Goal: Task Accomplishment & Management: Manage account settings

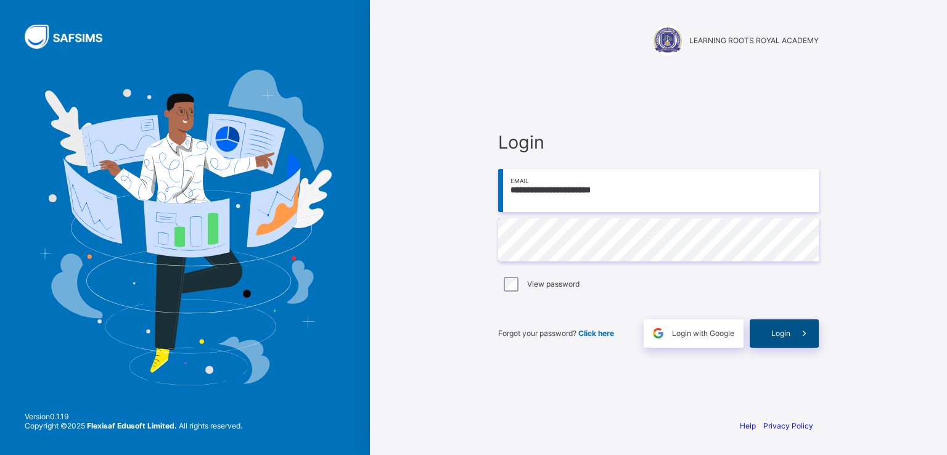
click at [782, 339] on div "Login" at bounding box center [784, 334] width 69 height 28
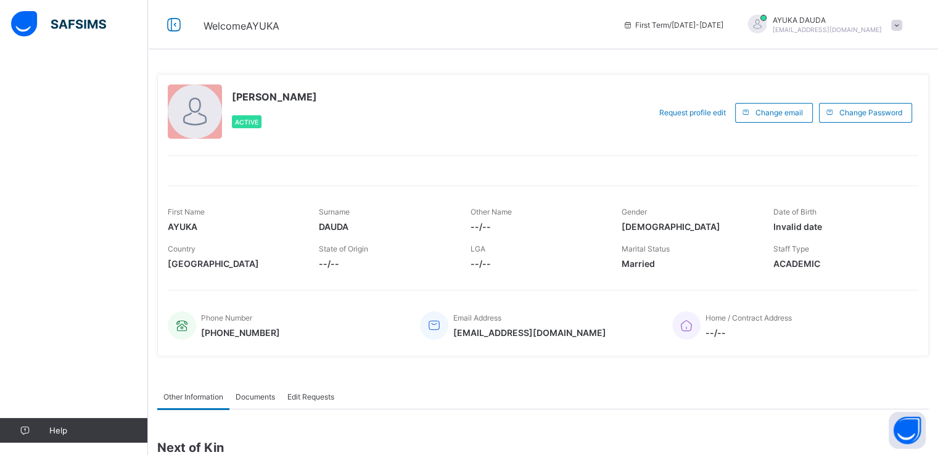
click at [508, 335] on span "[EMAIL_ADDRESS][DOMAIN_NAME]" at bounding box center [529, 333] width 153 height 10
copy span "[EMAIL_ADDRESS][DOMAIN_NAME]"
